Goal: Obtain resource: Obtain resource

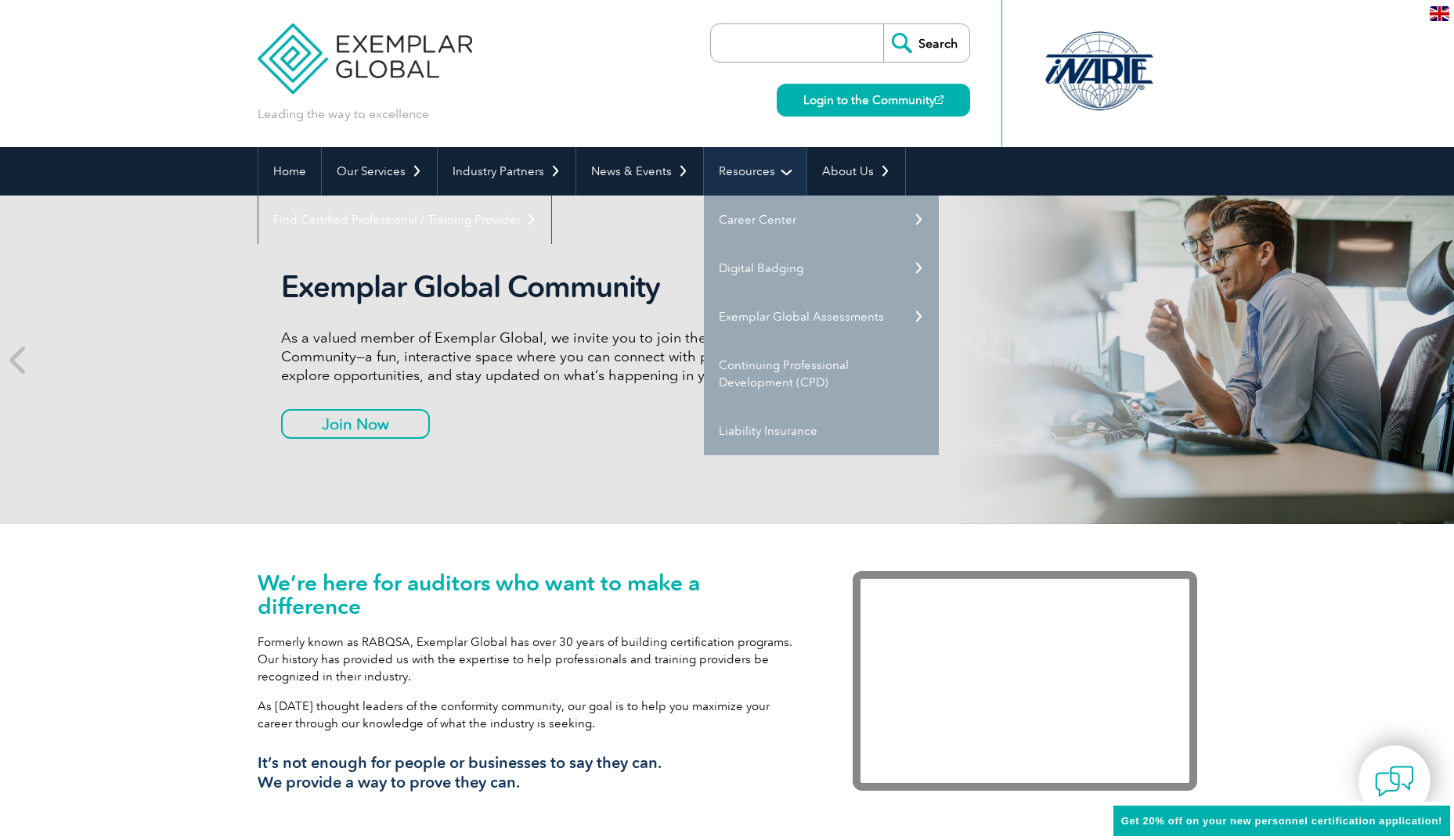
click at [735, 155] on link "Resources" at bounding box center [755, 171] width 103 height 49
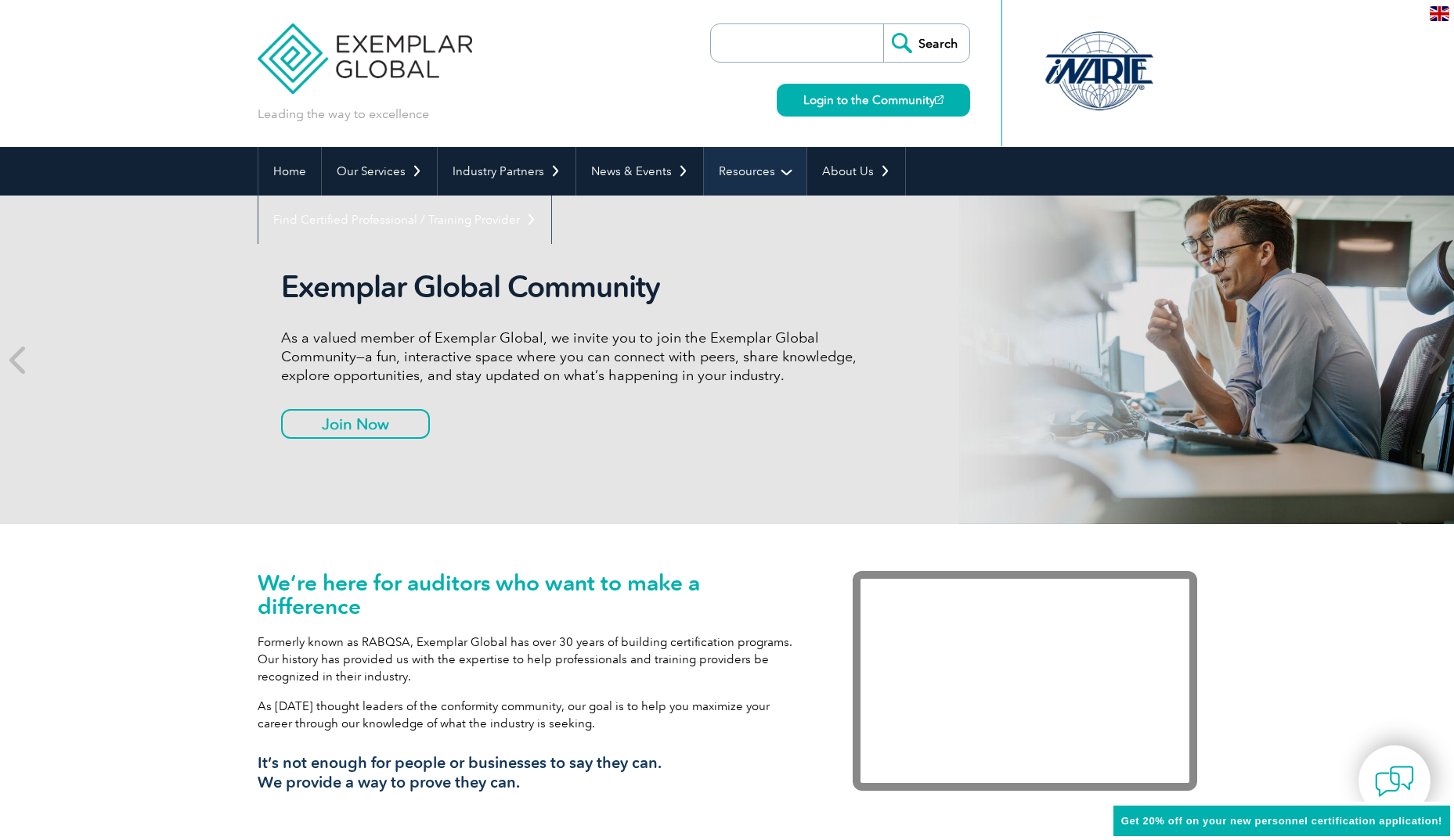
click at [740, 164] on link "Resources" at bounding box center [755, 171] width 103 height 49
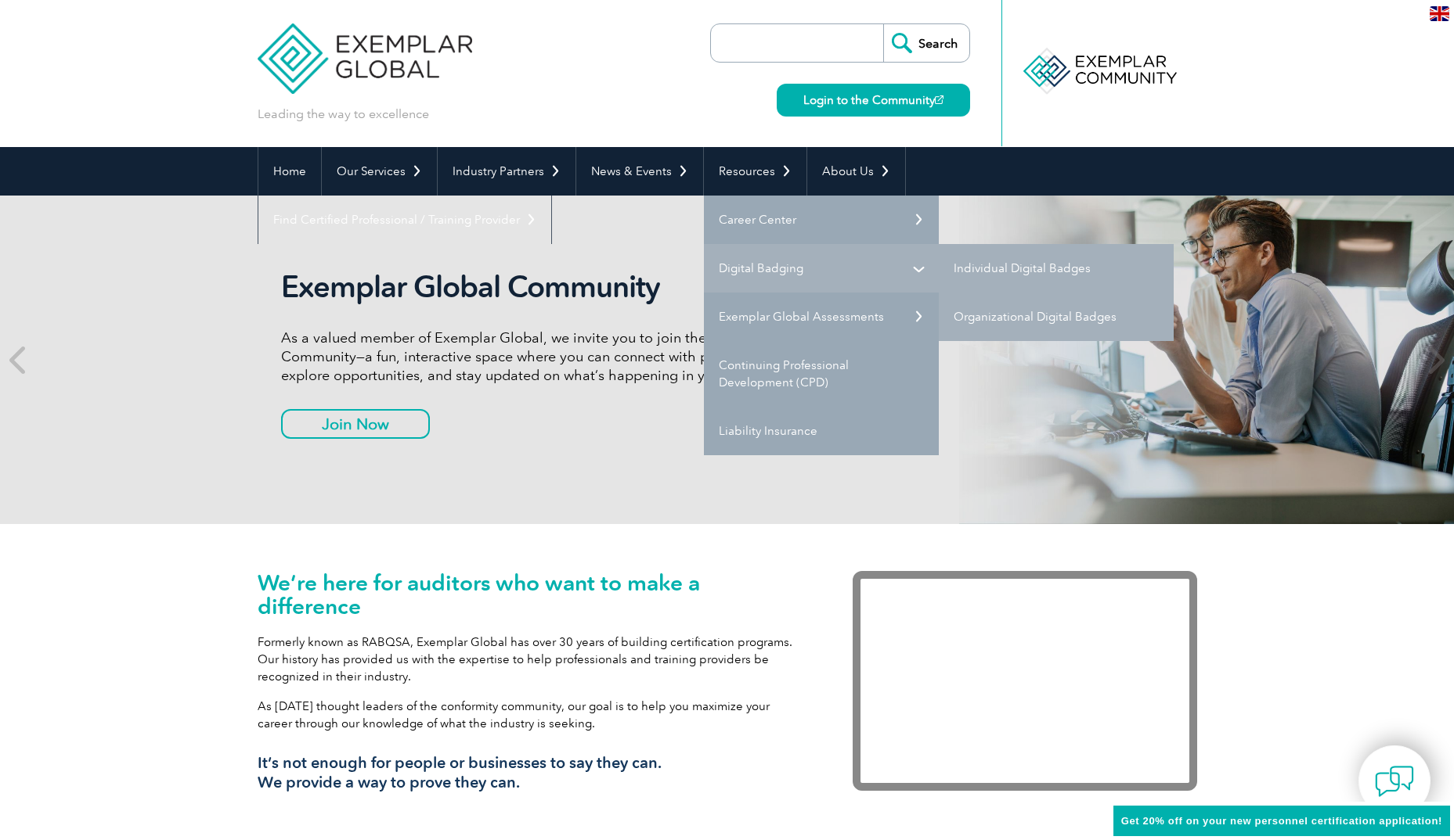
click at [791, 267] on link "Digital Badging" at bounding box center [820, 269] width 234 height 49
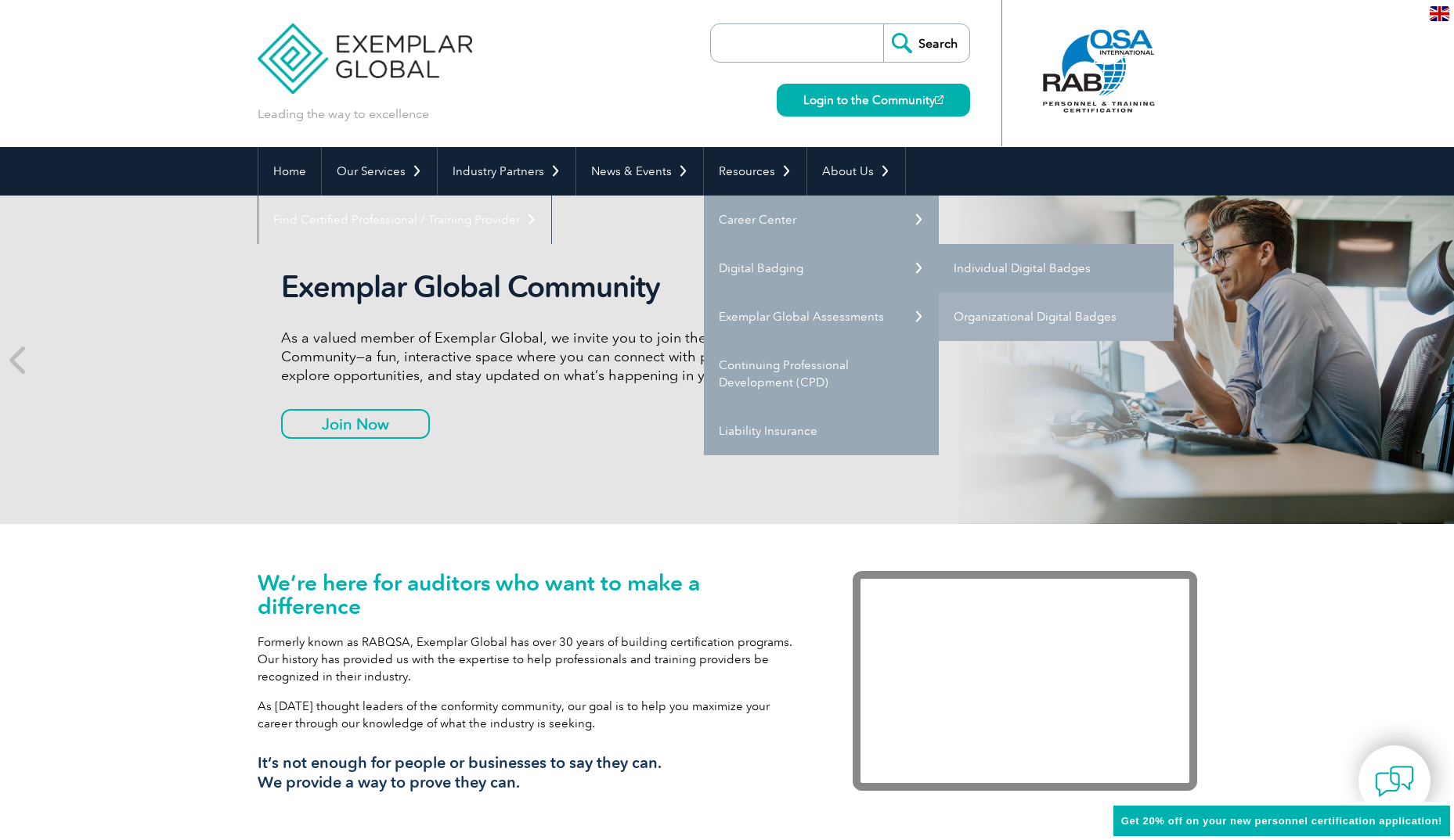
click at [1009, 260] on link "Individual Digital Badges" at bounding box center [1056, 269] width 234 height 49
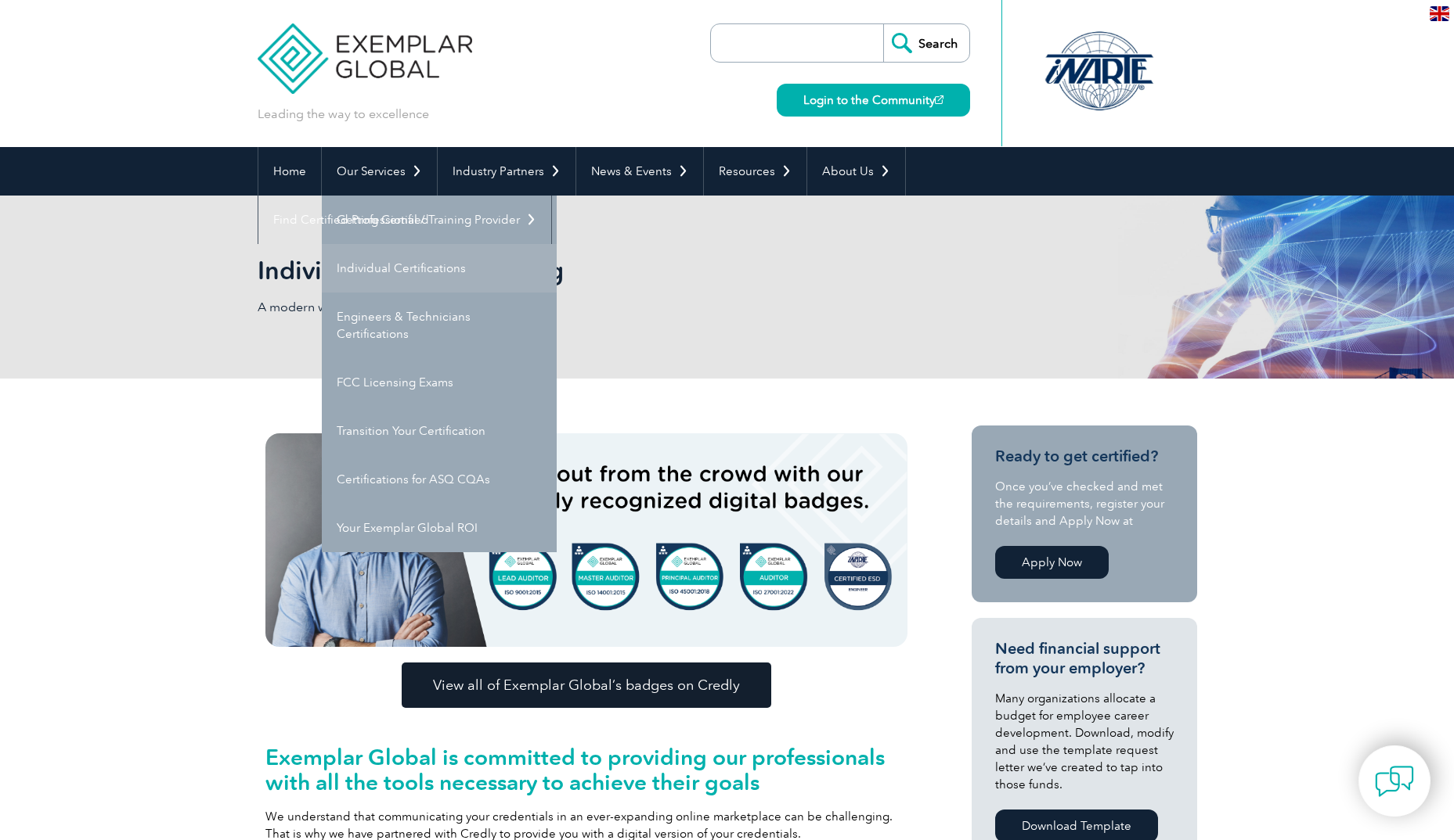
click at [402, 269] on link "Individual Certifications" at bounding box center [439, 269] width 234 height 49
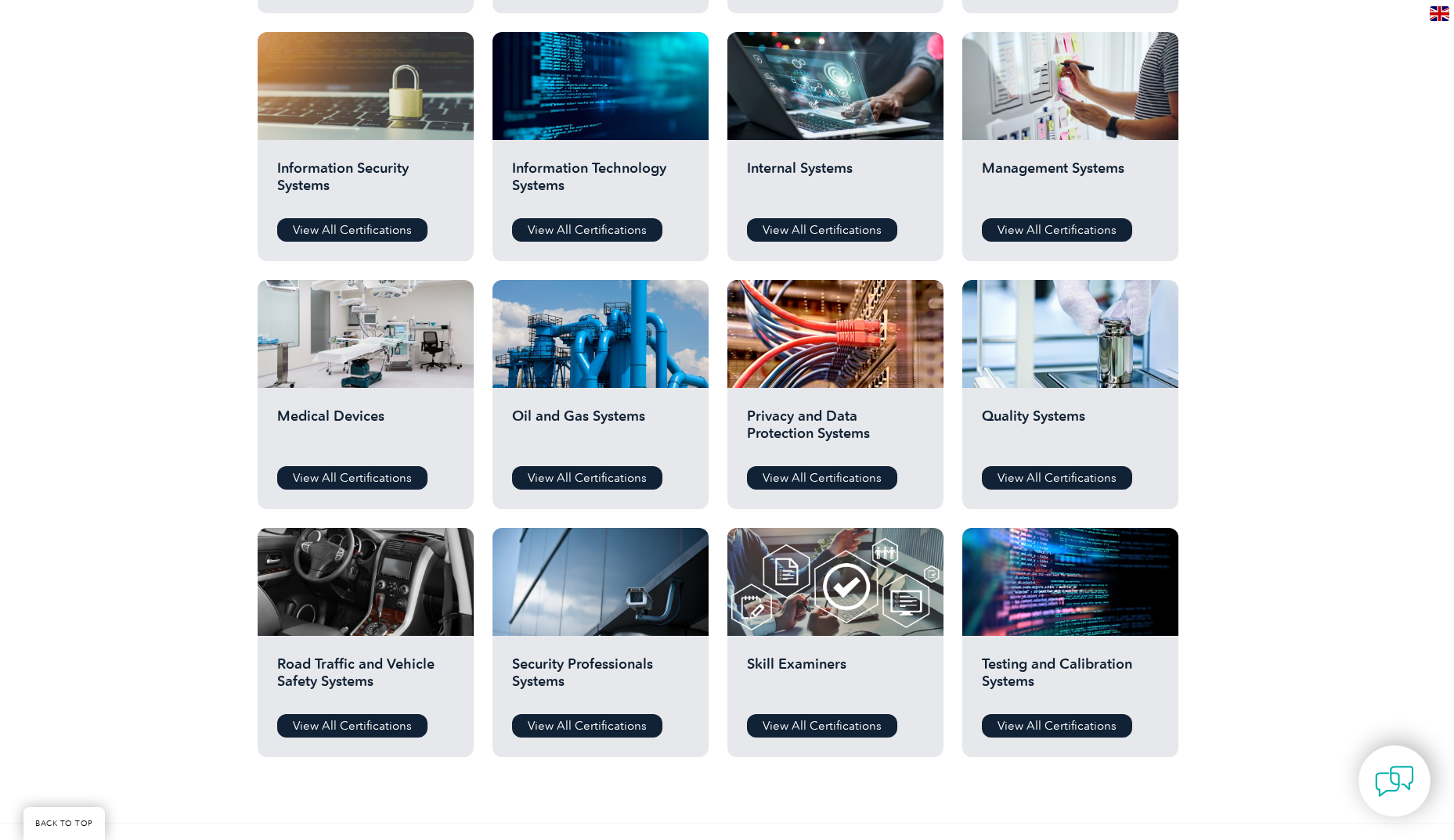
scroll to position [861, 0]
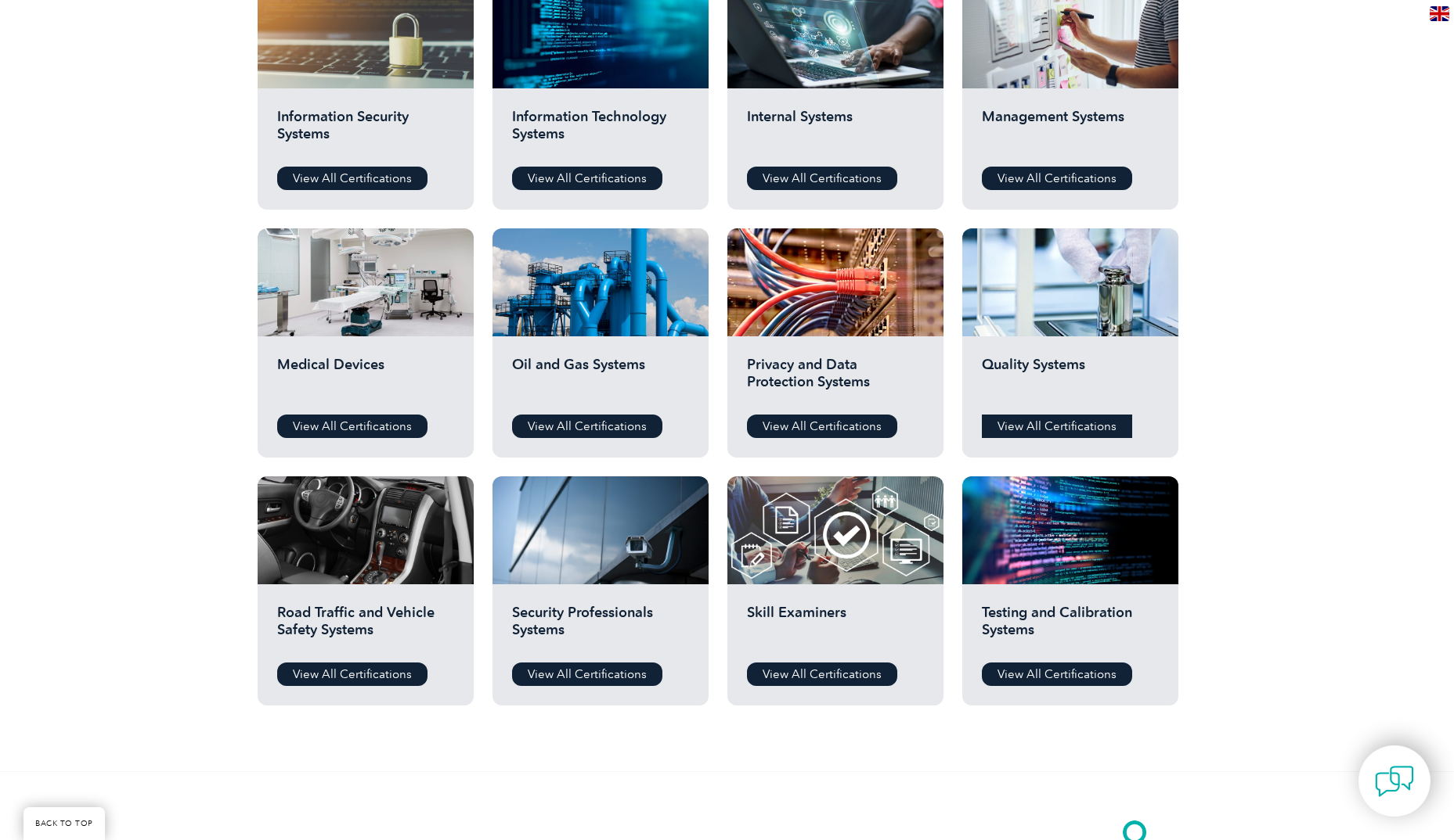
click at [1075, 428] on link "View All Certifications" at bounding box center [1056, 427] width 150 height 24
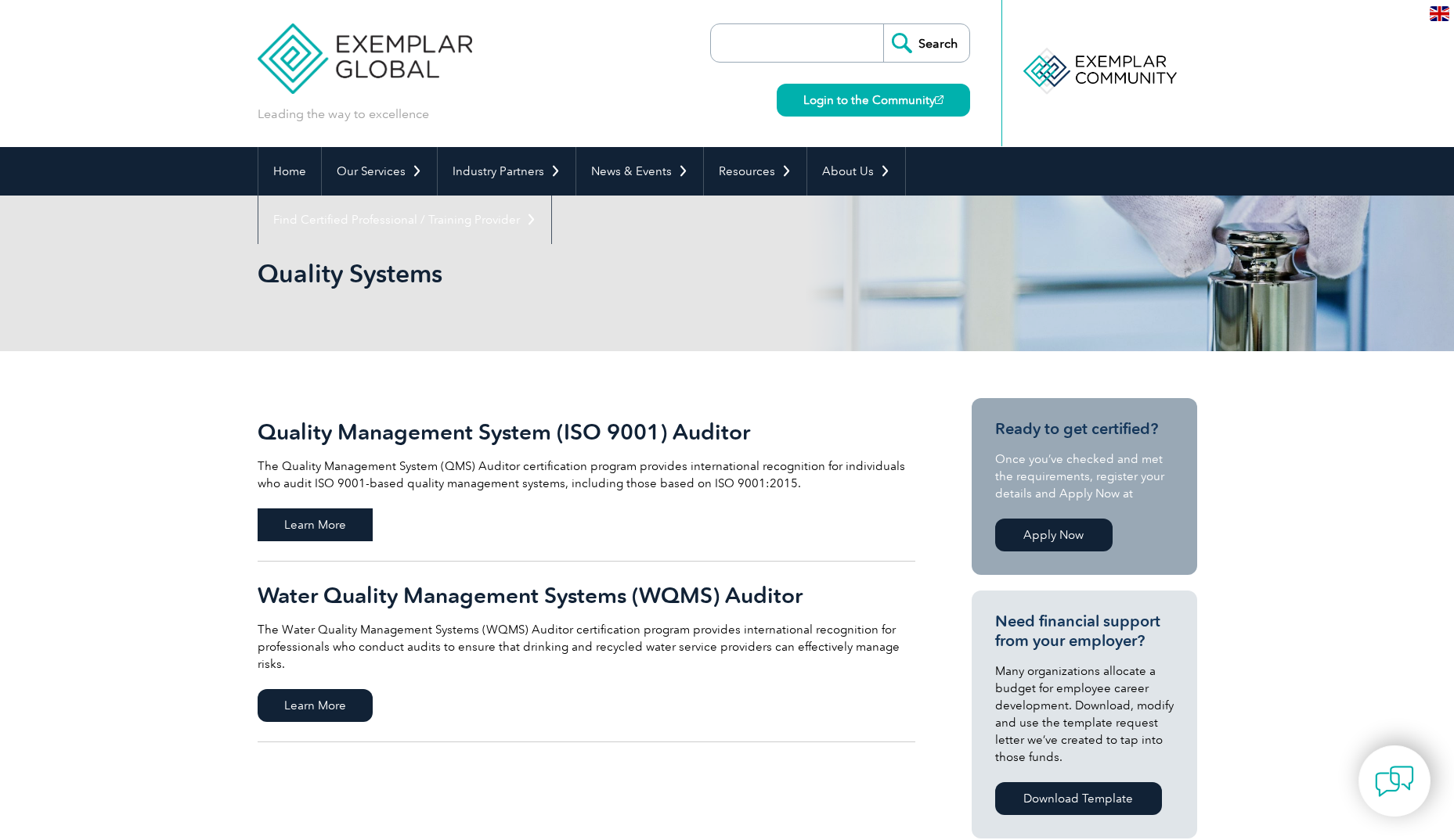
click at [336, 527] on span "Learn More" at bounding box center [314, 524] width 115 height 33
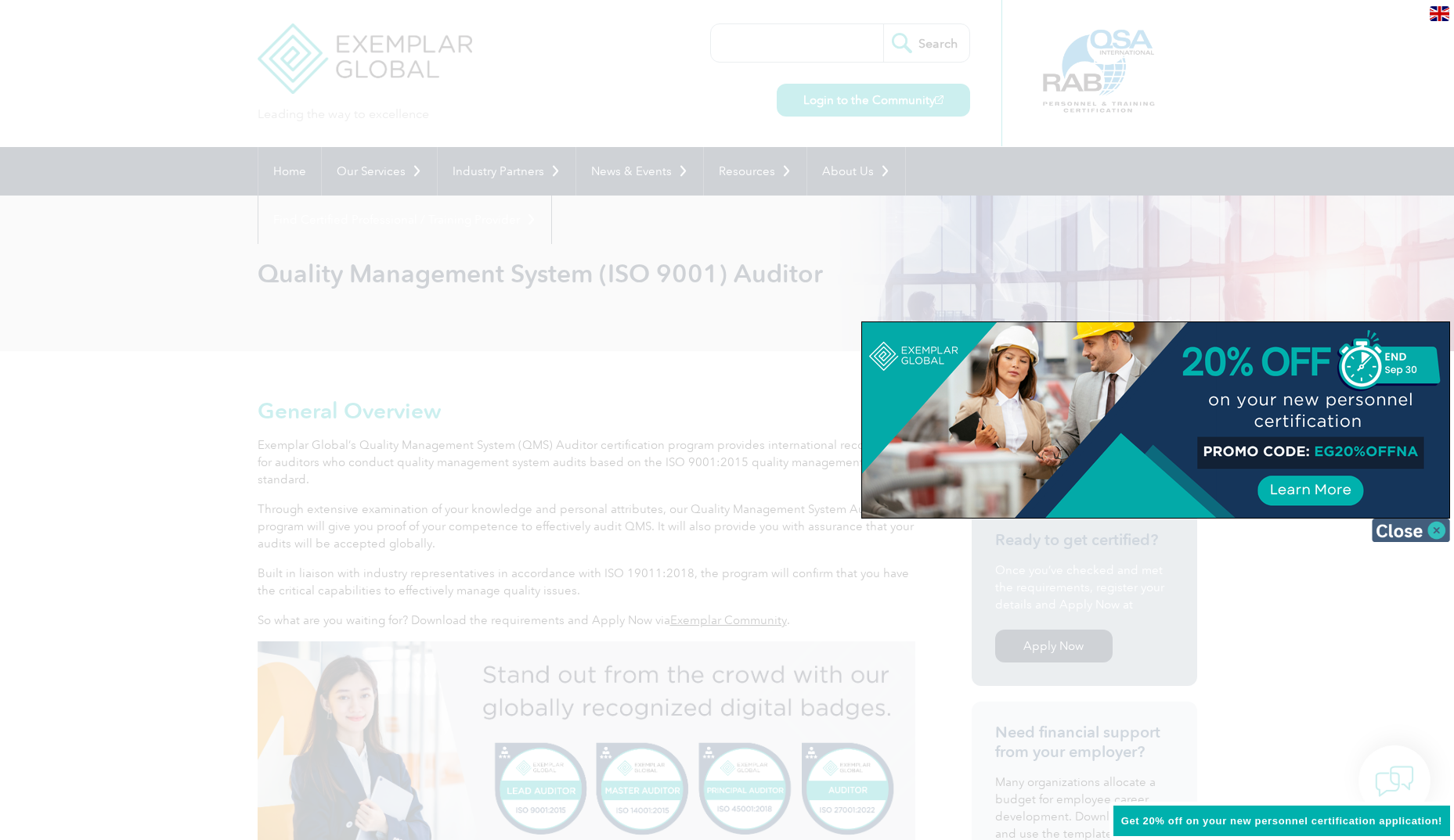
click at [1423, 526] on img at bounding box center [1410, 531] width 78 height 24
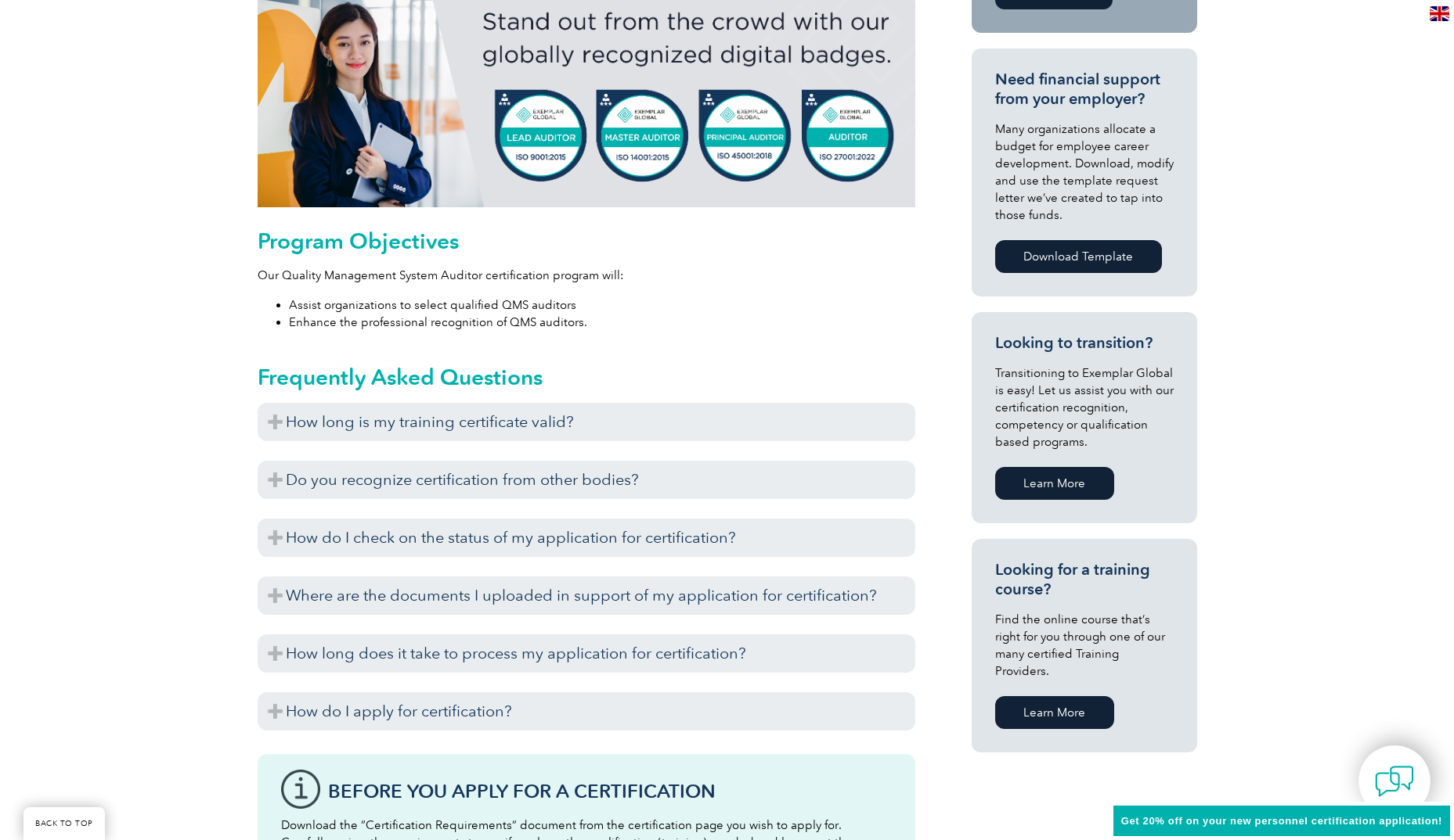
scroll to position [704, 0]
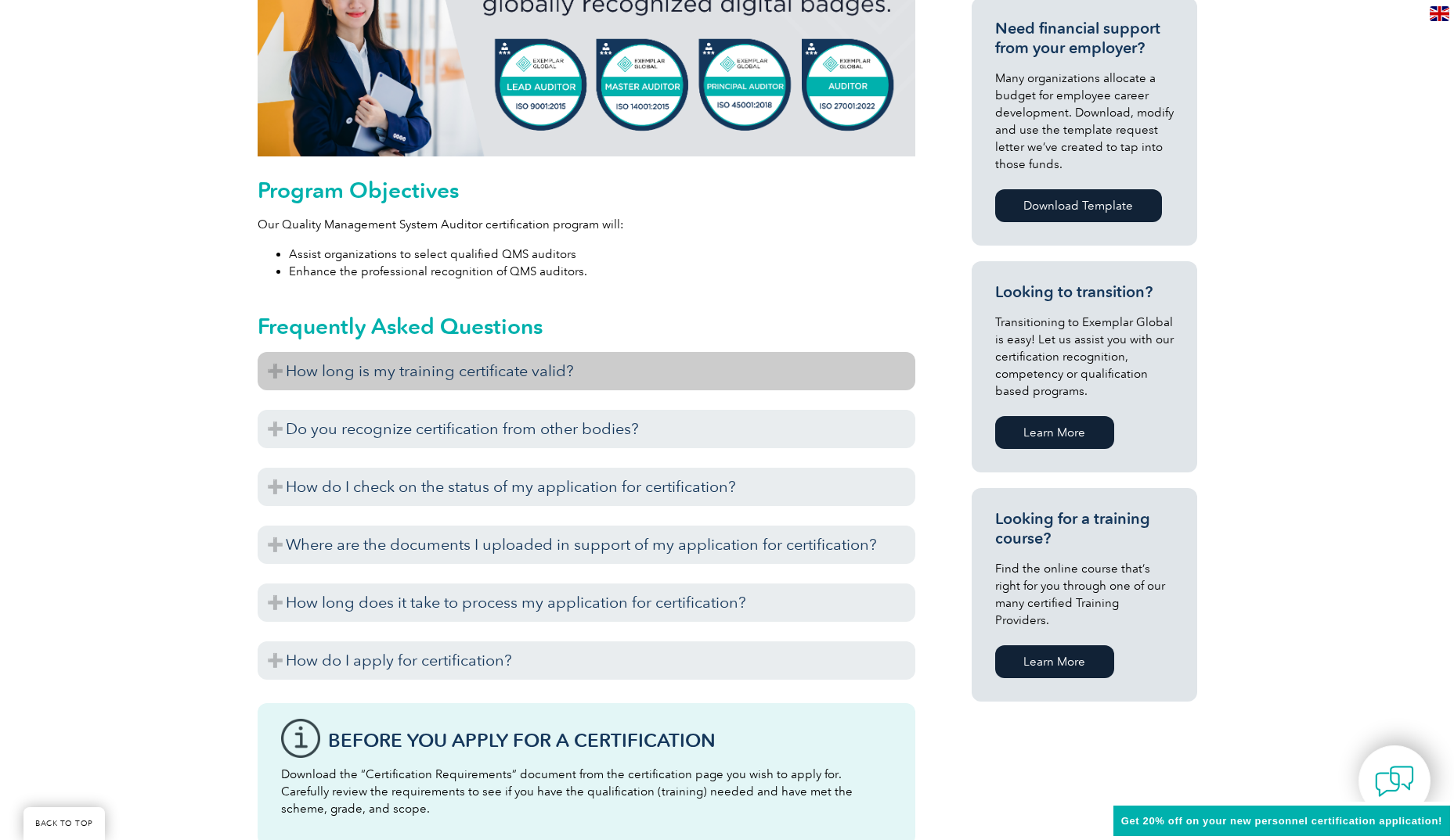
click at [510, 382] on h3 "How long is my training certificate valid?" at bounding box center [586, 371] width 657 height 39
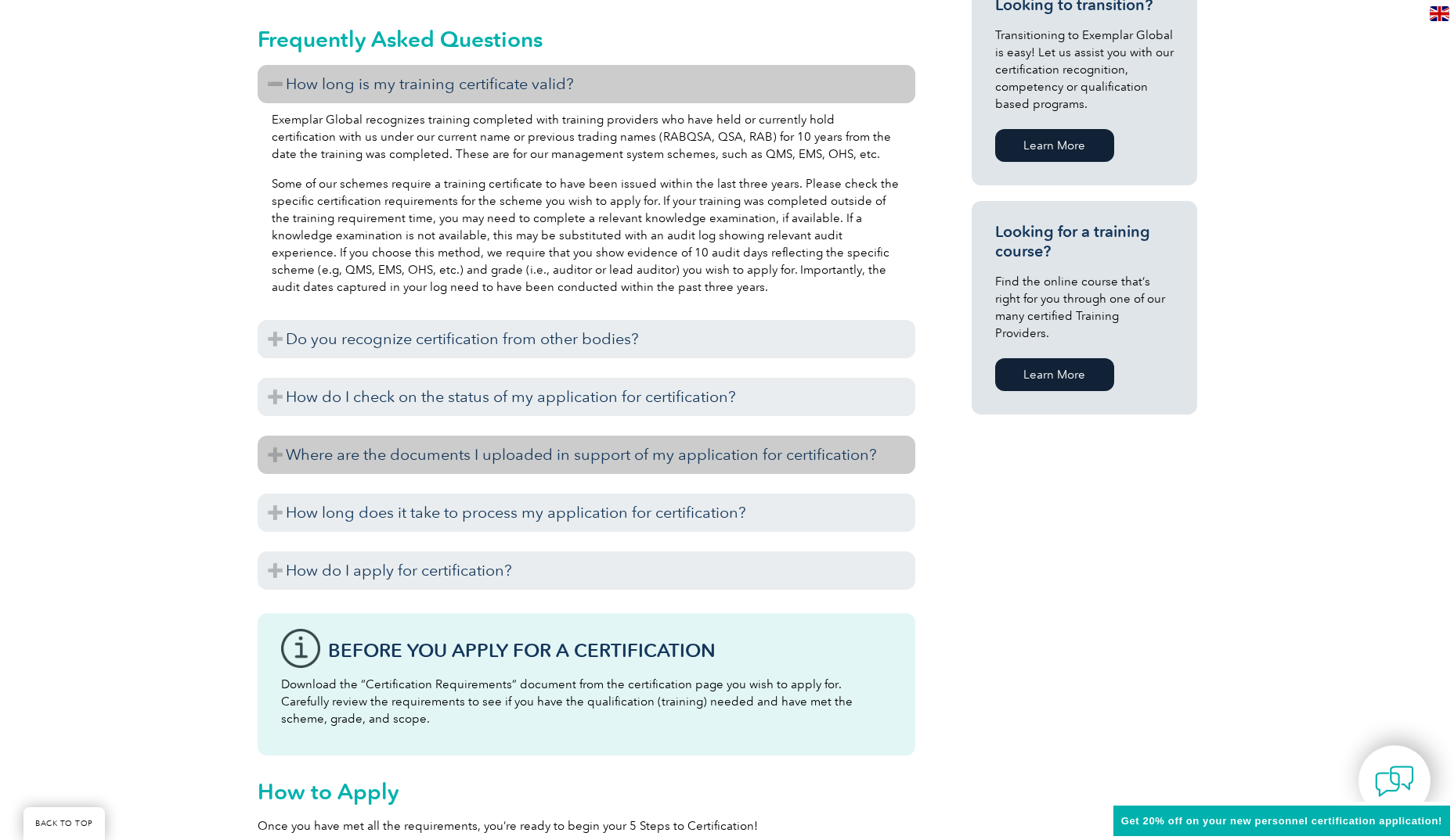
scroll to position [1017, 0]
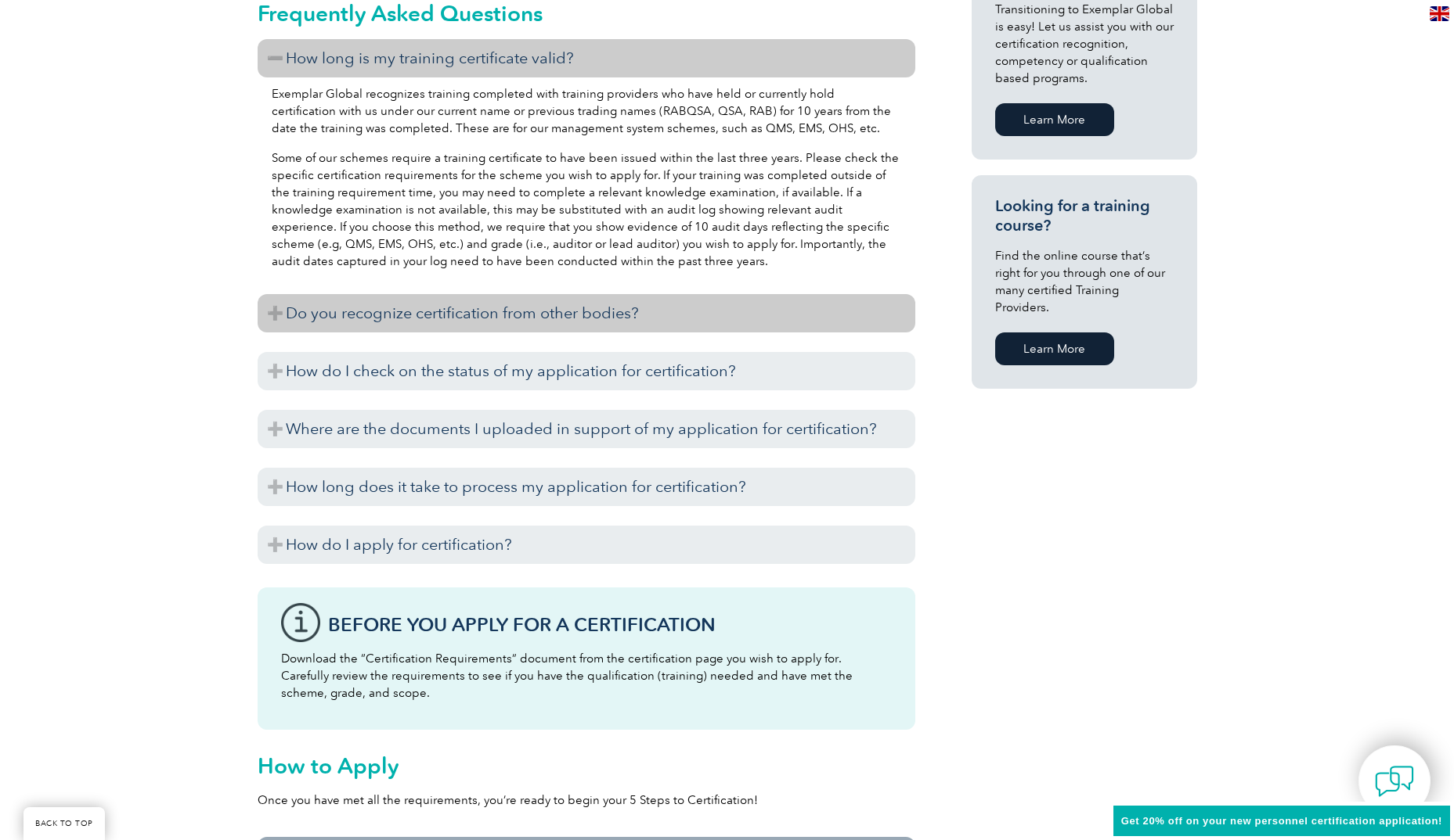
click at [630, 317] on h3 "Do you recognize certification from other bodies?" at bounding box center [586, 313] width 657 height 39
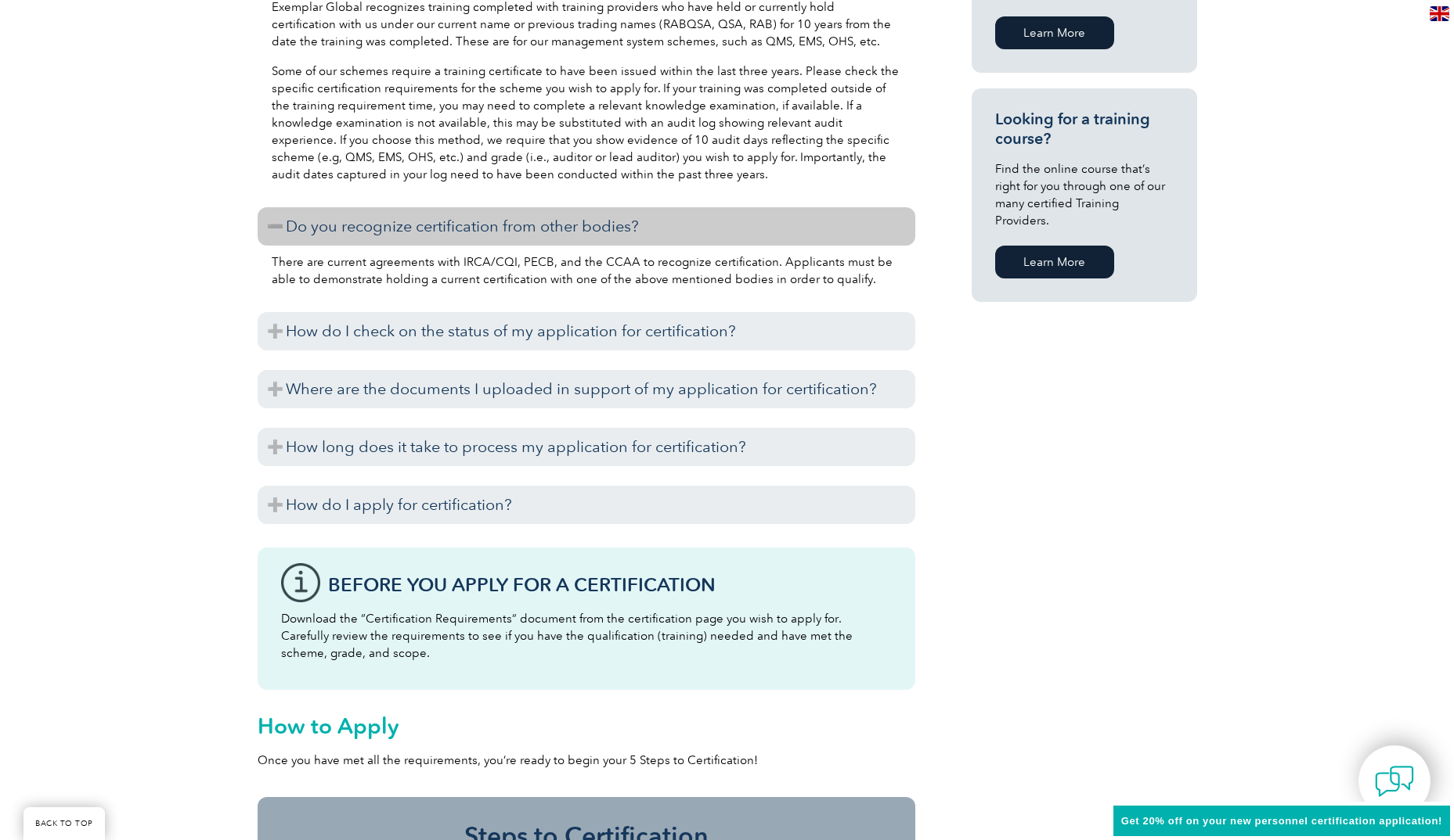
scroll to position [1173, 0]
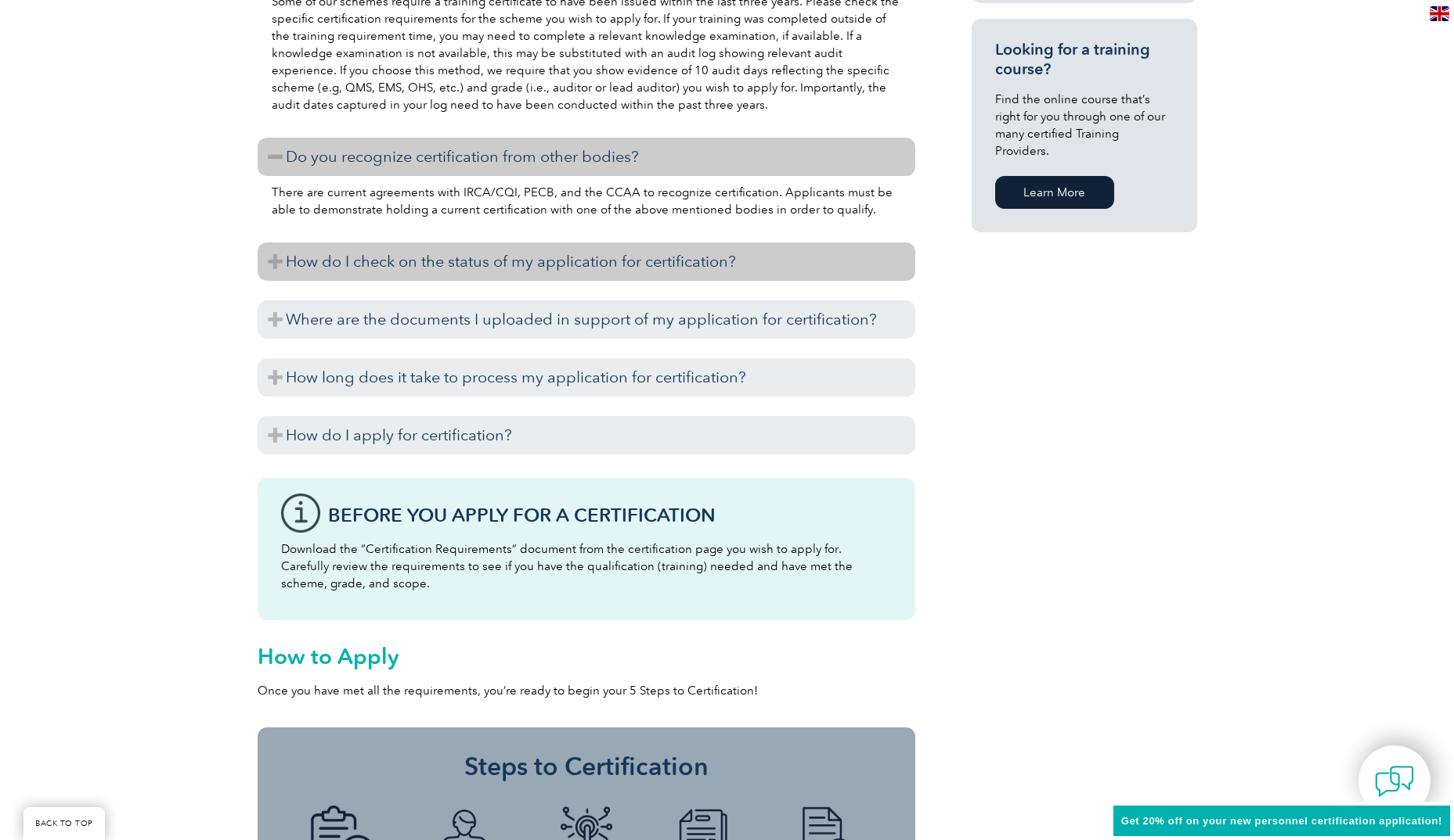
click at [661, 261] on h3 "How do I check on the status of my application for certification?" at bounding box center [586, 262] width 657 height 39
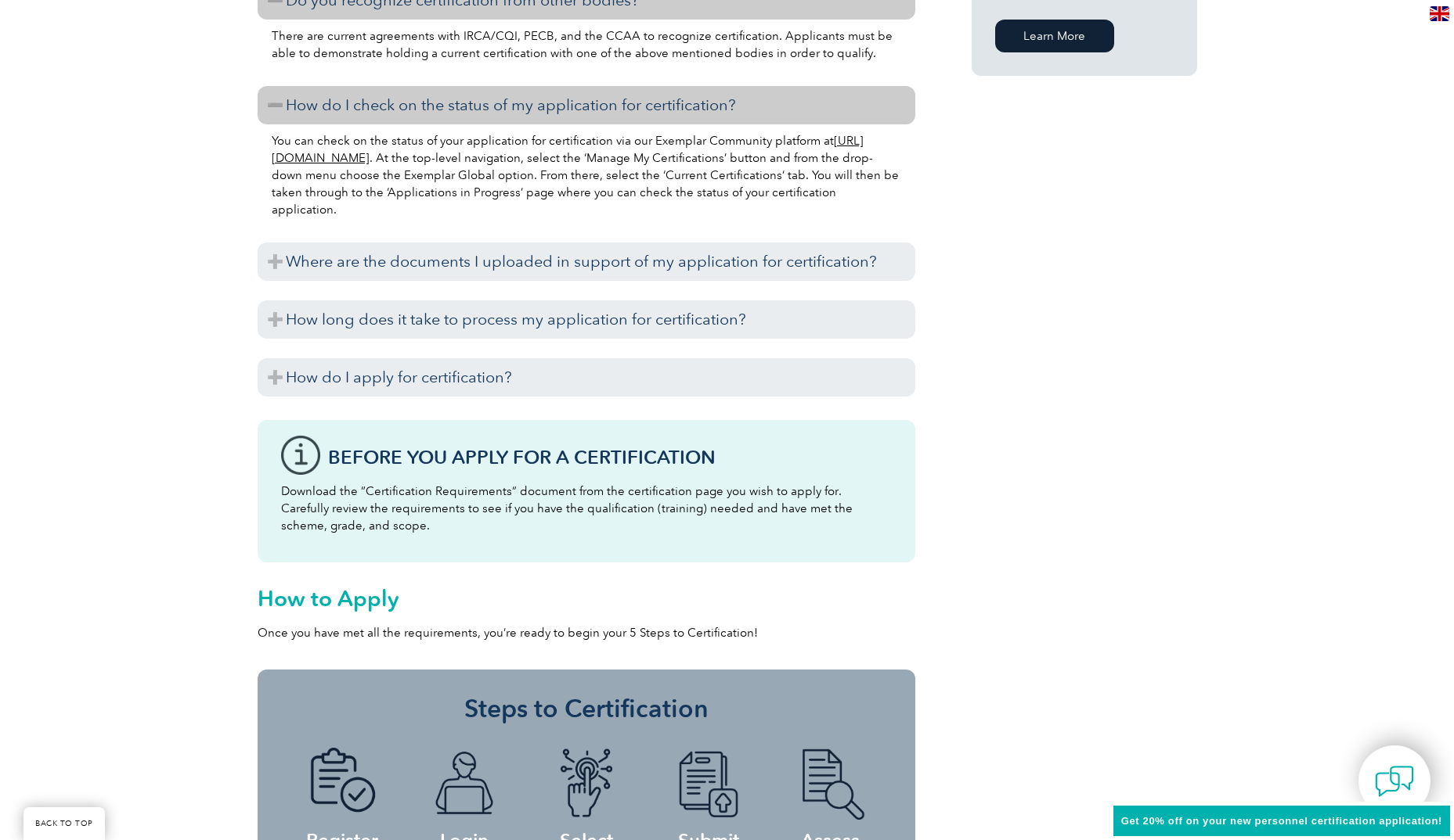
scroll to position [1408, 0]
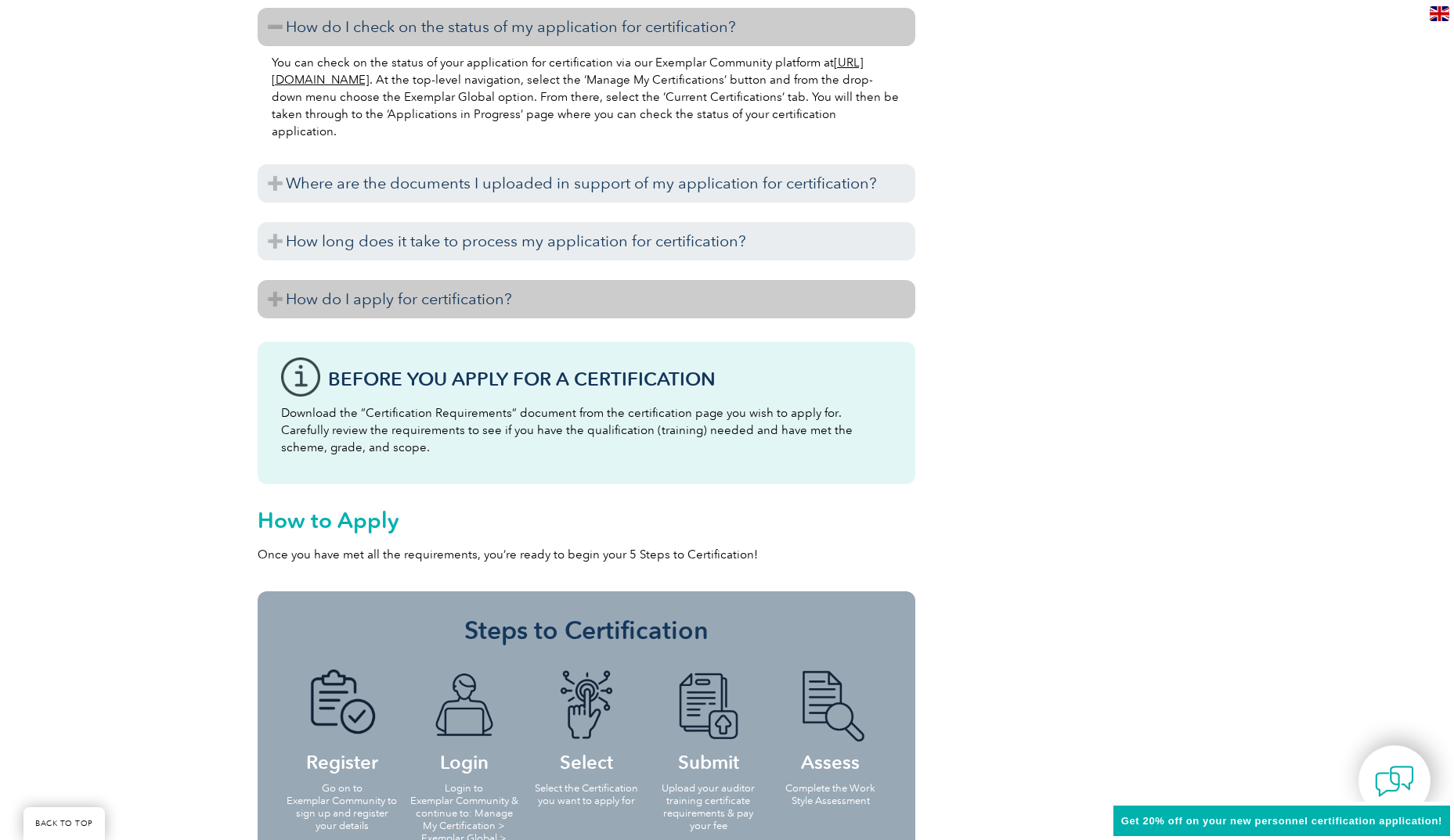
click at [576, 302] on h3 "How do I apply for certification?" at bounding box center [586, 299] width 657 height 39
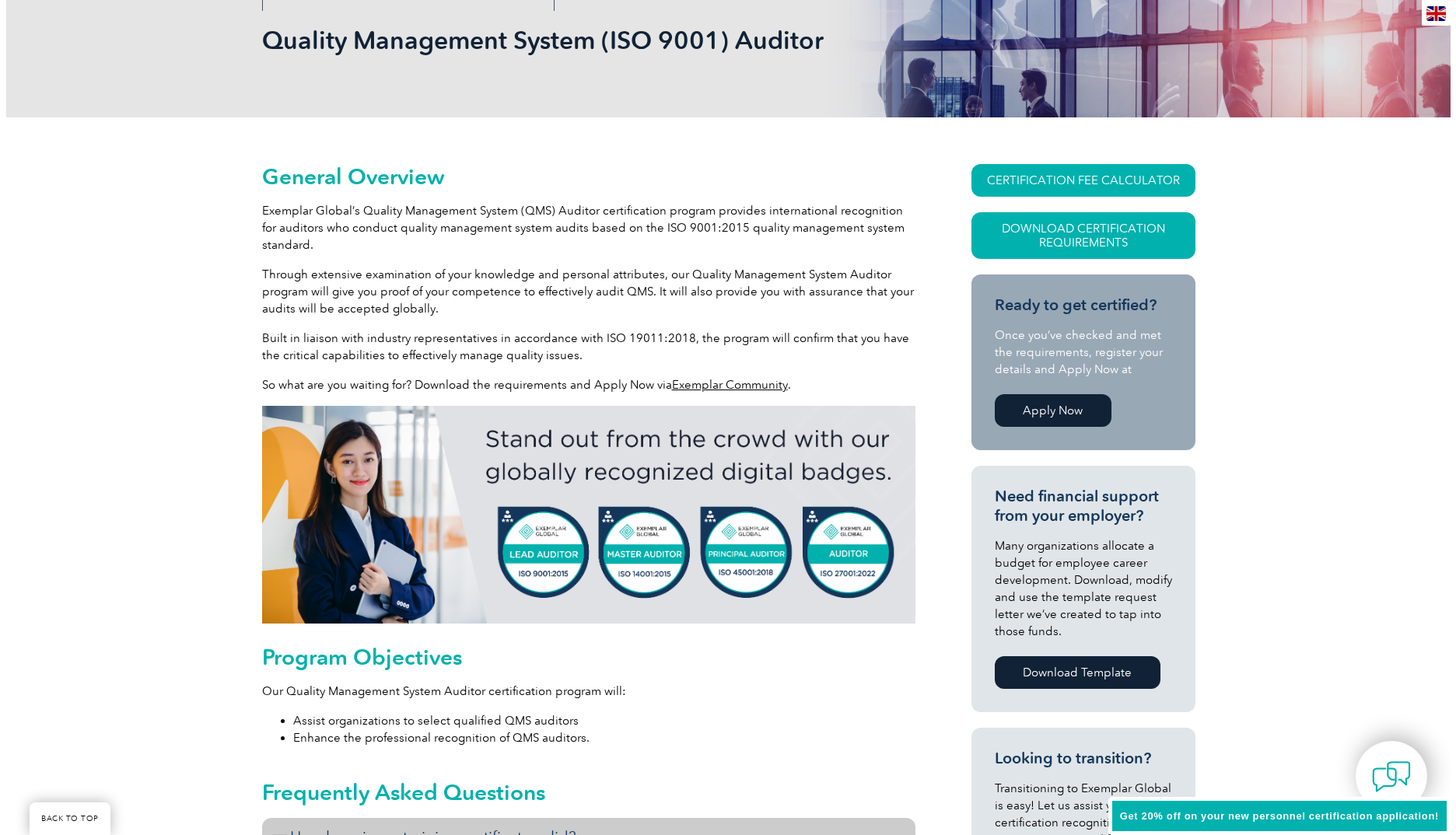
scroll to position [233, 0]
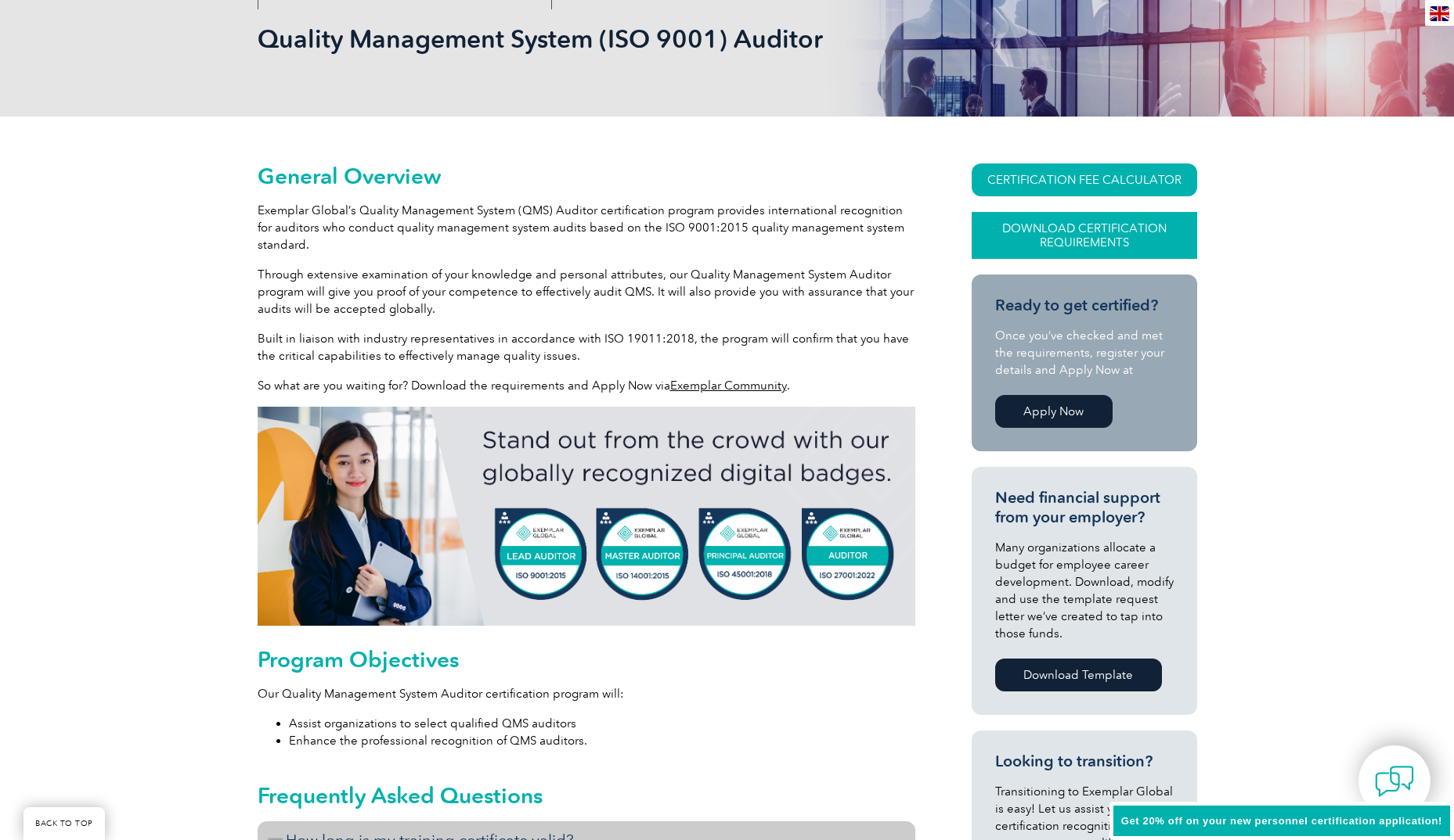
click at [1084, 238] on link "Download Certification Requirements" at bounding box center [1084, 235] width 225 height 47
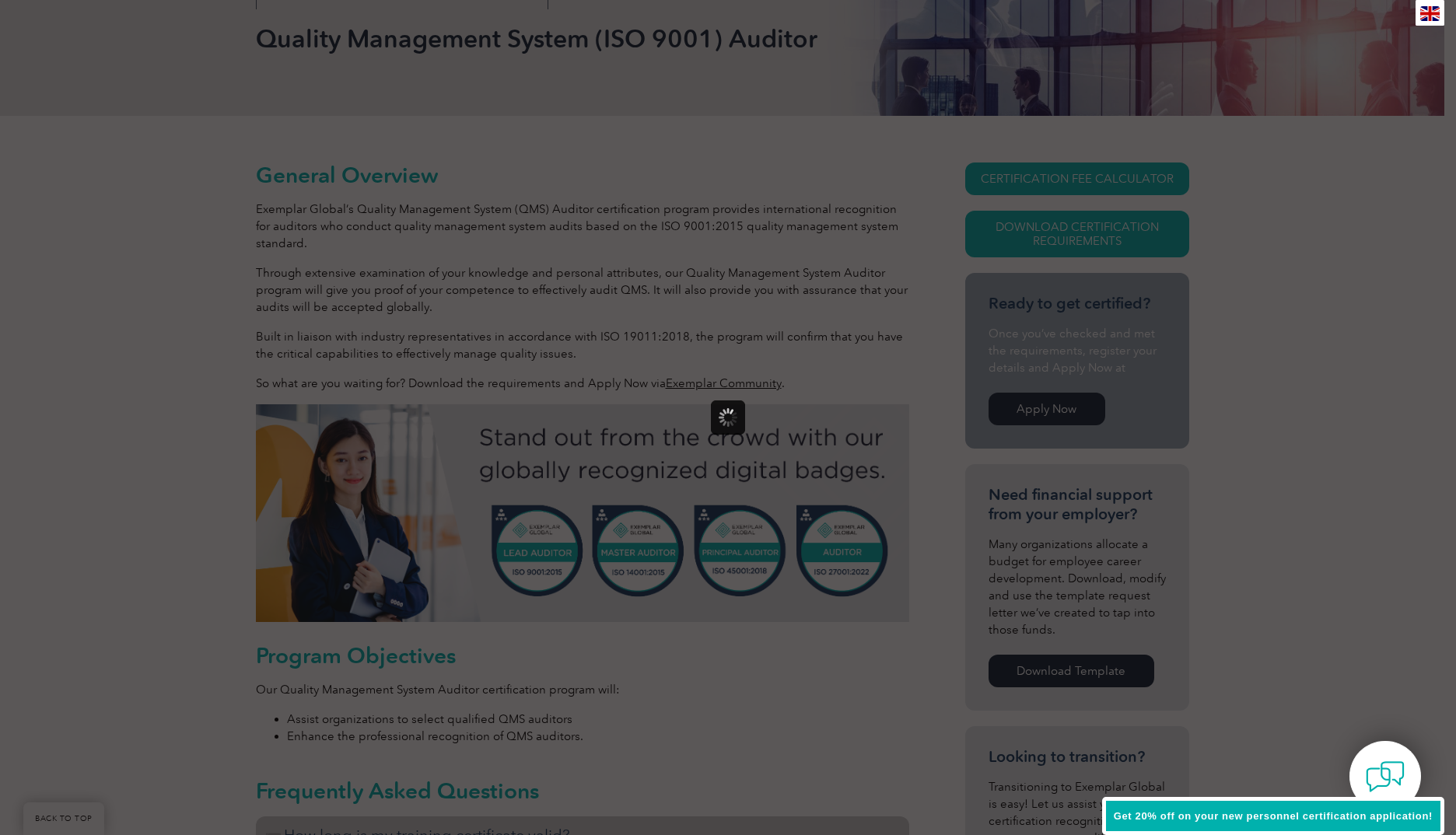
scroll to position [0, 0]
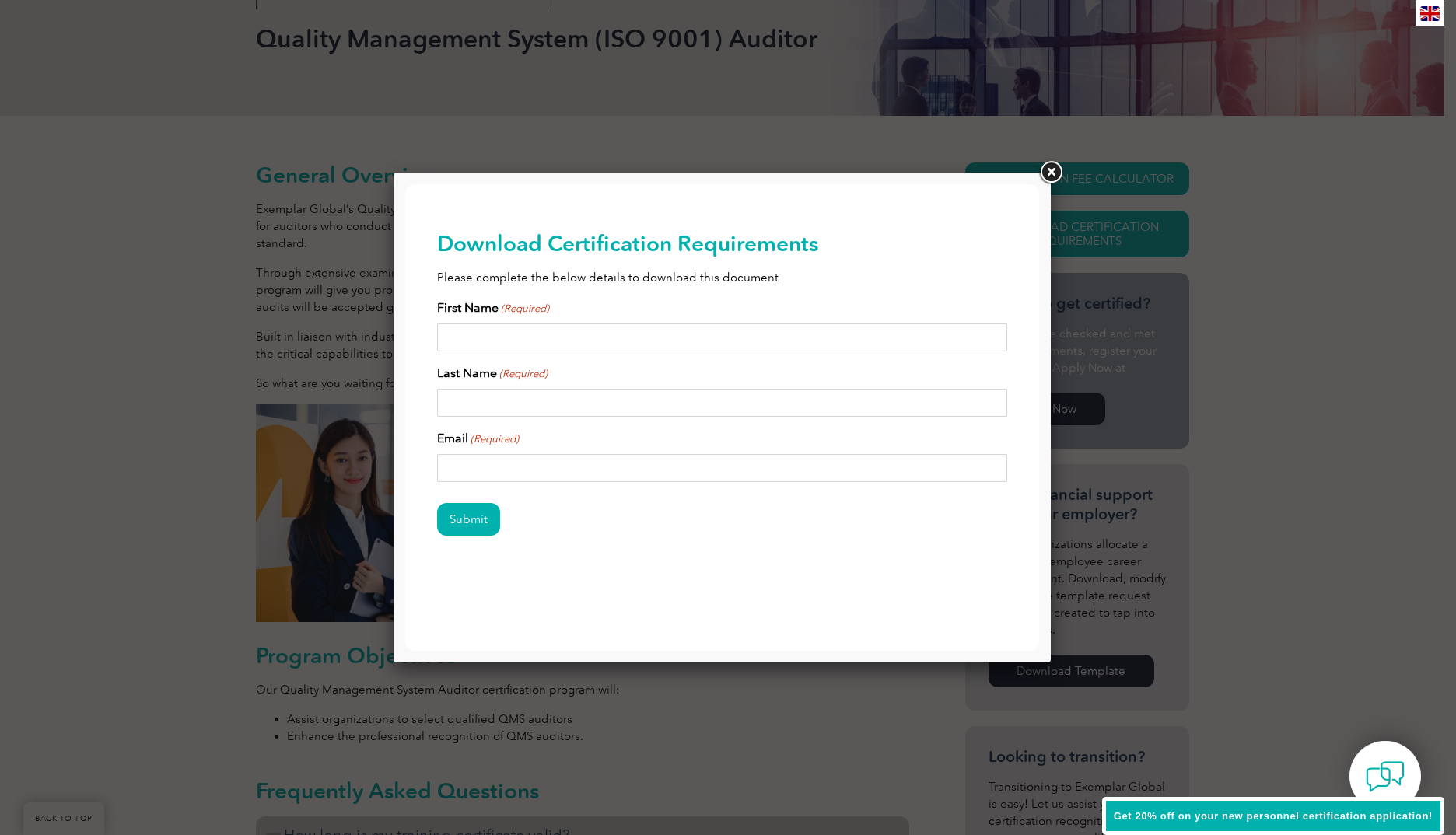
click at [604, 339] on input "First Name (Required)" at bounding box center [722, 337] width 571 height 28
type input "[PERSON_NAME]"
type input "Copping"
type input "[EMAIL_ADDRESS][DOMAIN_NAME]"
click at [478, 519] on input "Submit" at bounding box center [468, 519] width 63 height 33
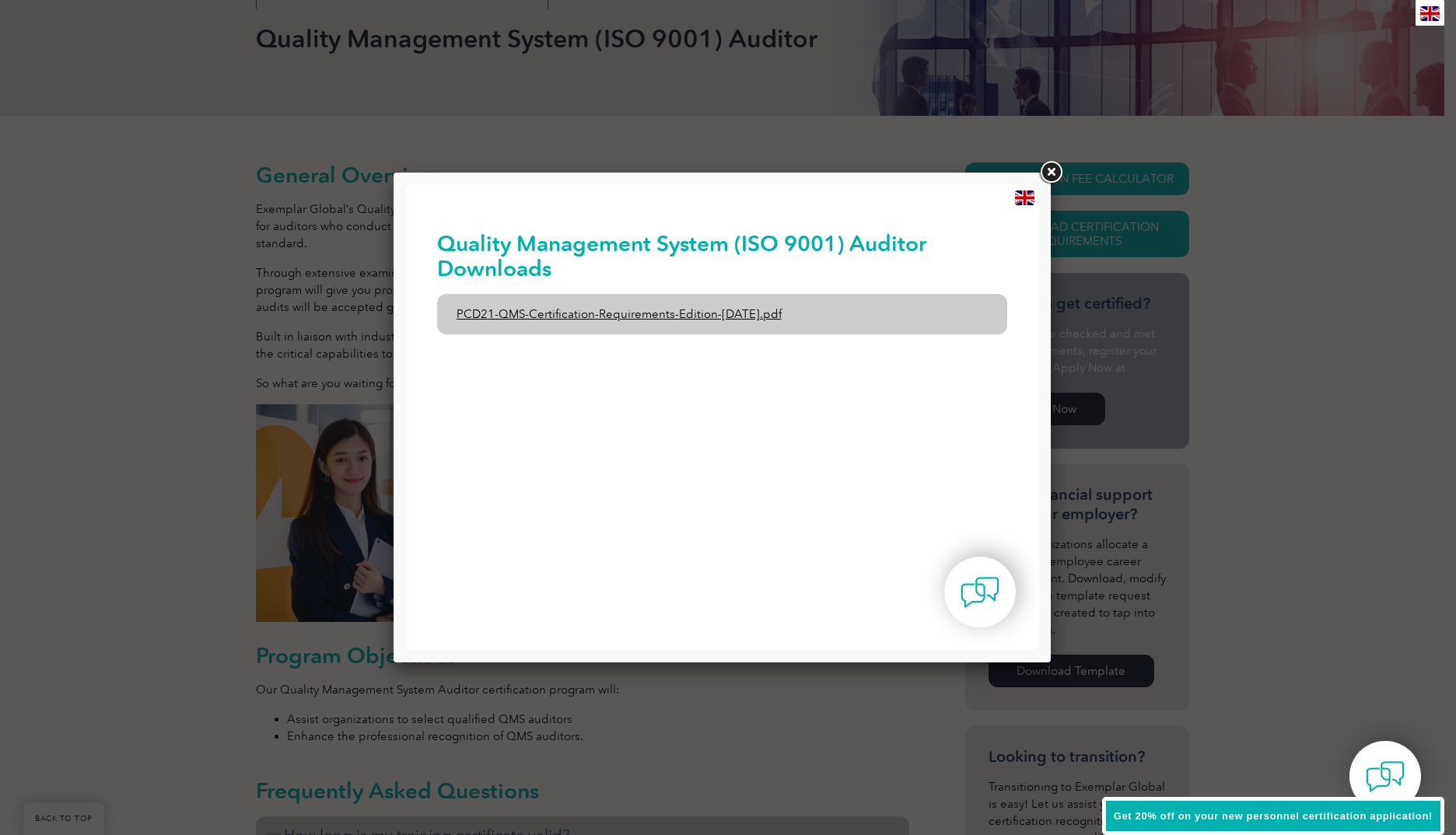
click at [675, 308] on link "PCD21-QMS-Certification-Requirements-Edition-[DATE].pdf" at bounding box center [722, 314] width 571 height 40
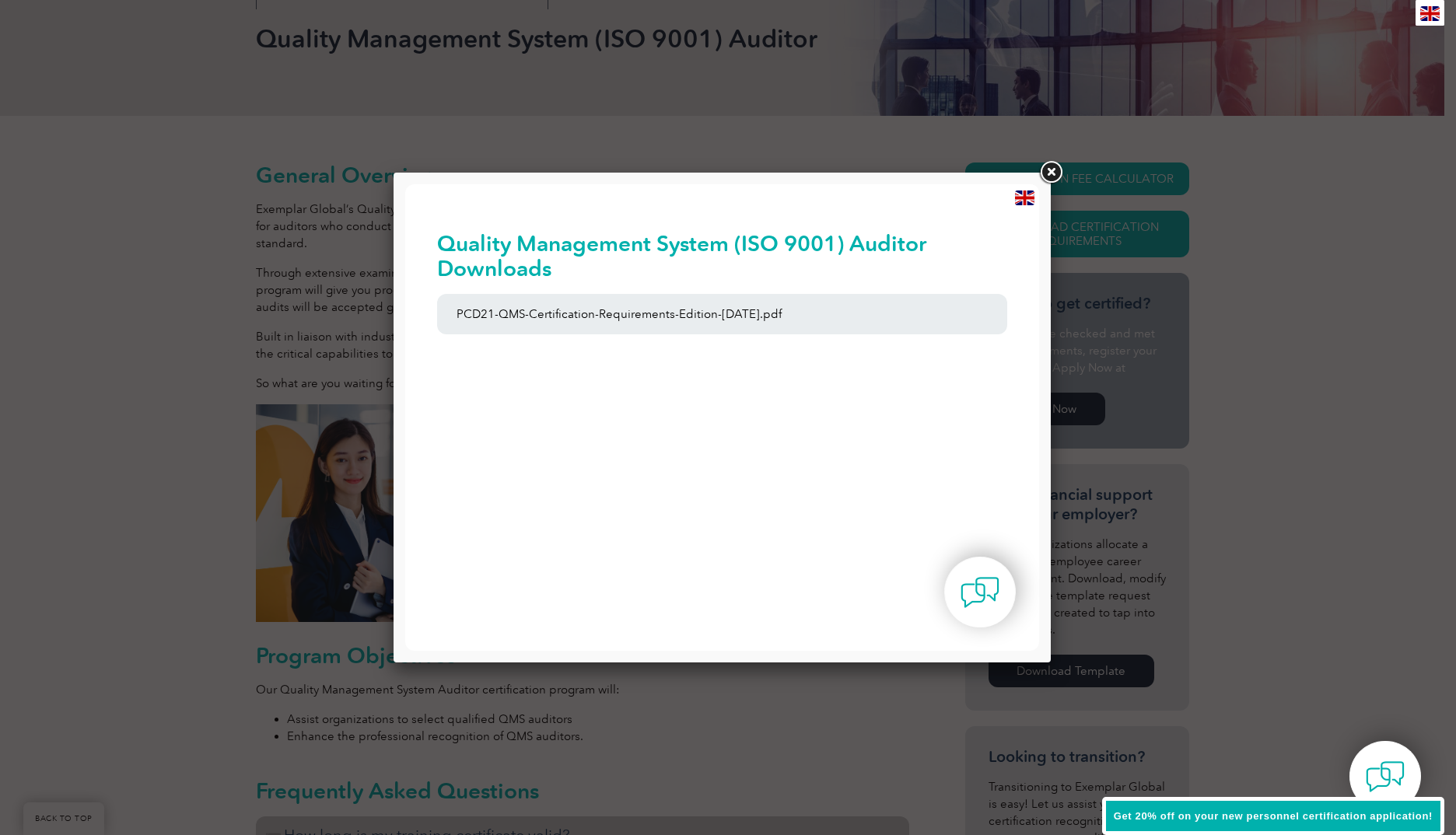
click at [1049, 170] on link at bounding box center [1051, 173] width 28 height 28
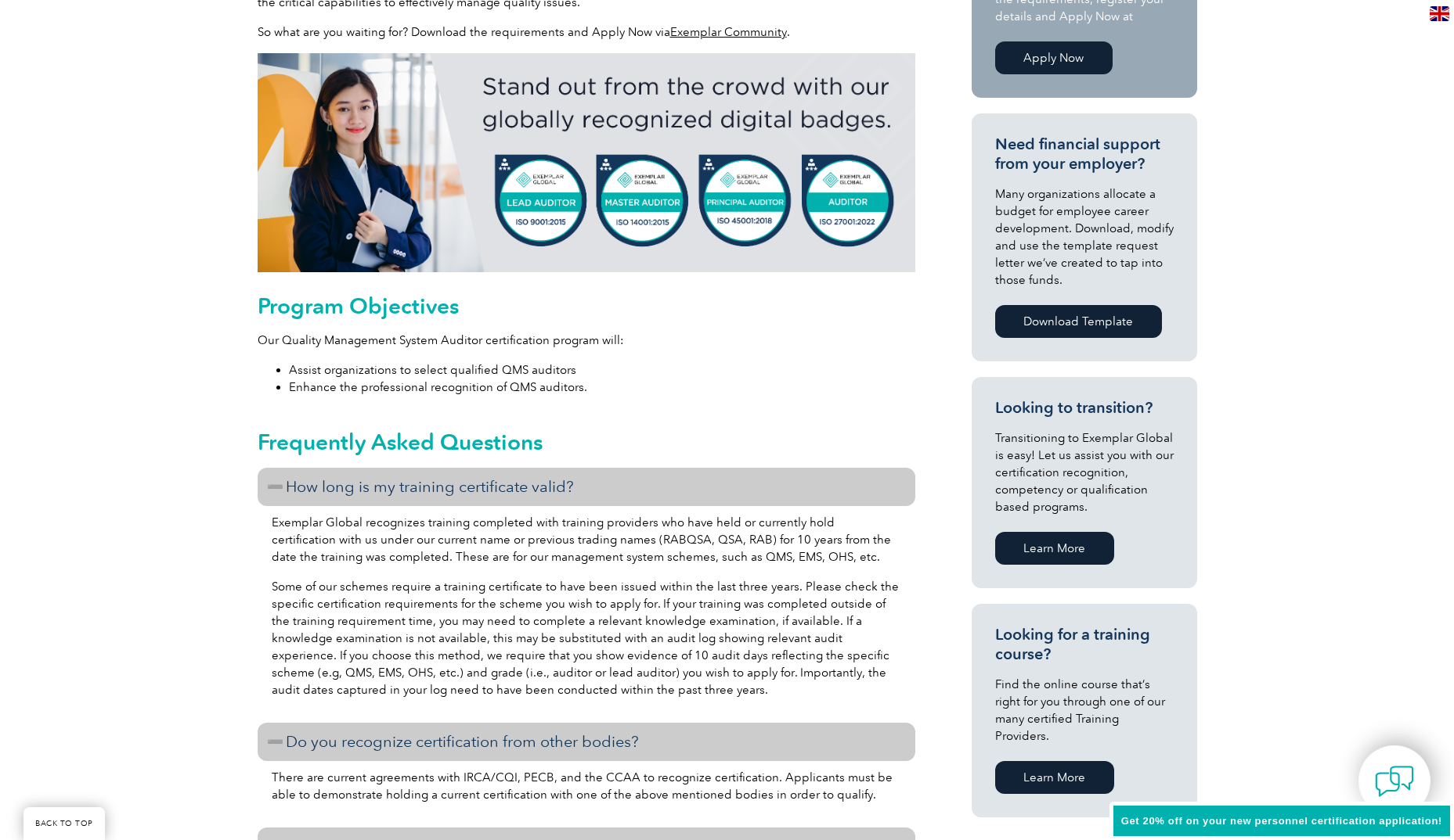
scroll to position [626, 0]
